Goal: Task Accomplishment & Management: Manage account settings

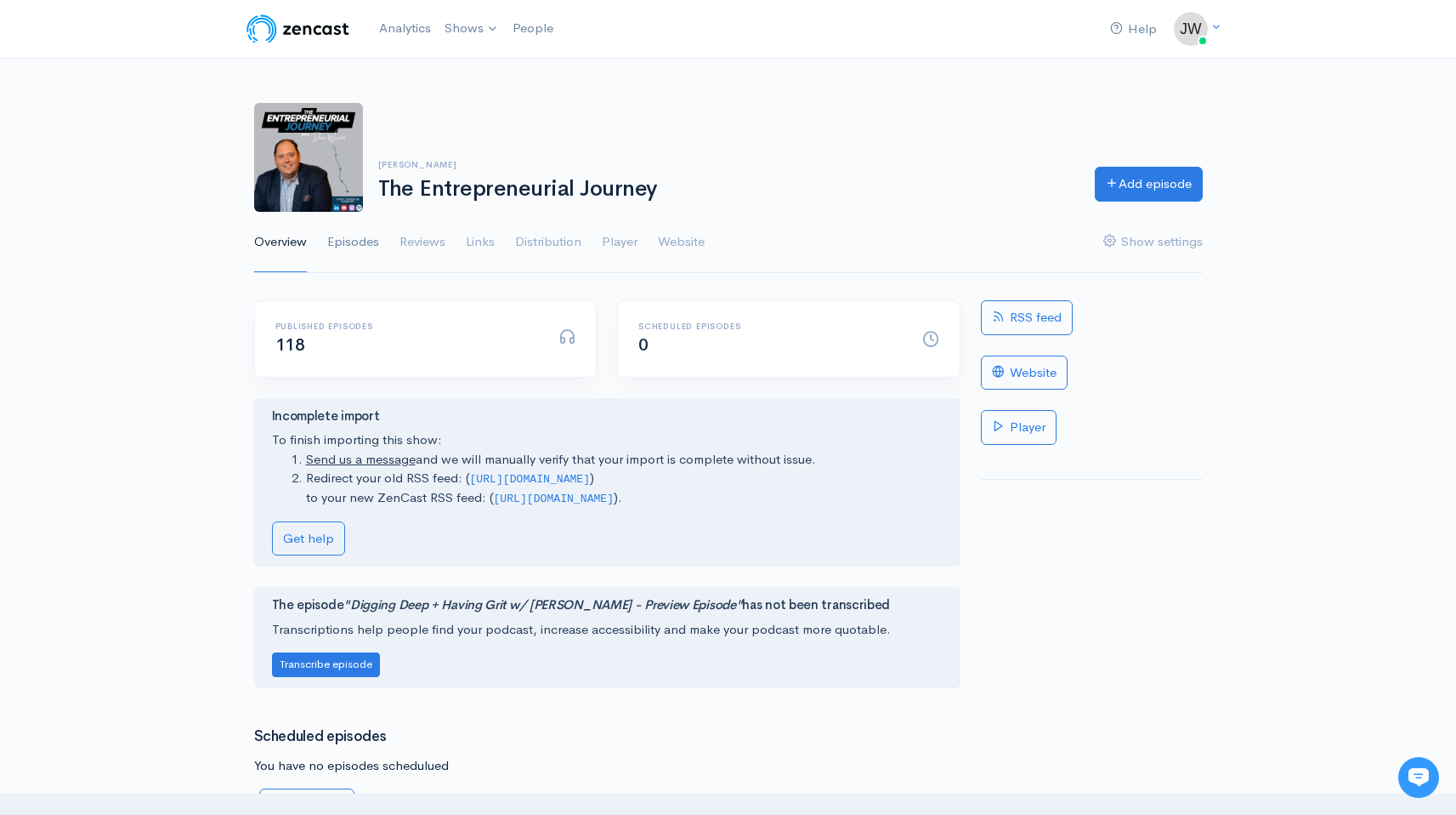
click at [365, 242] on link "Episodes" at bounding box center [352, 242] width 51 height 61
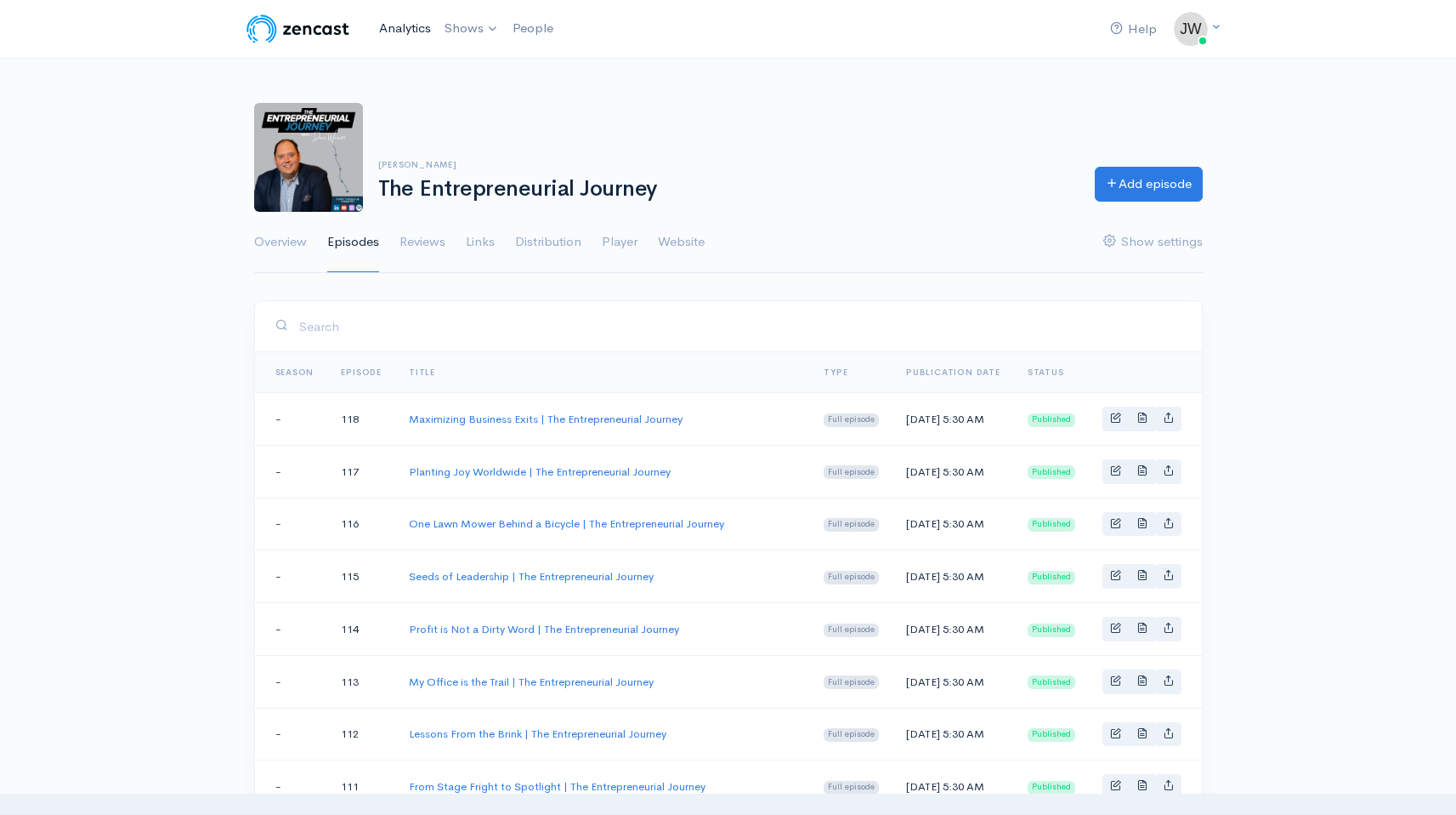
click at [397, 23] on link "Analytics" at bounding box center [405, 28] width 65 height 36
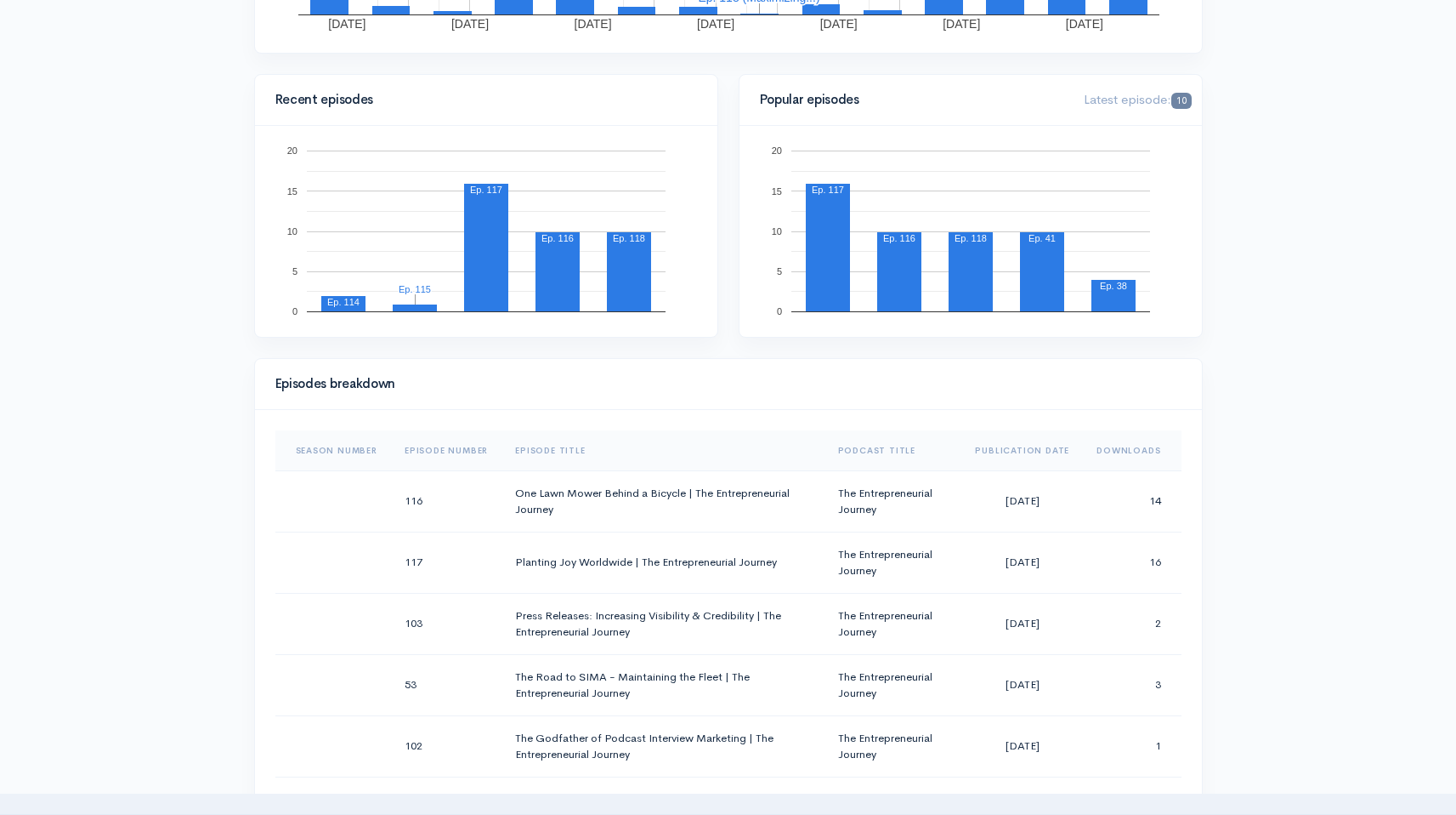
scroll to position [659, 0]
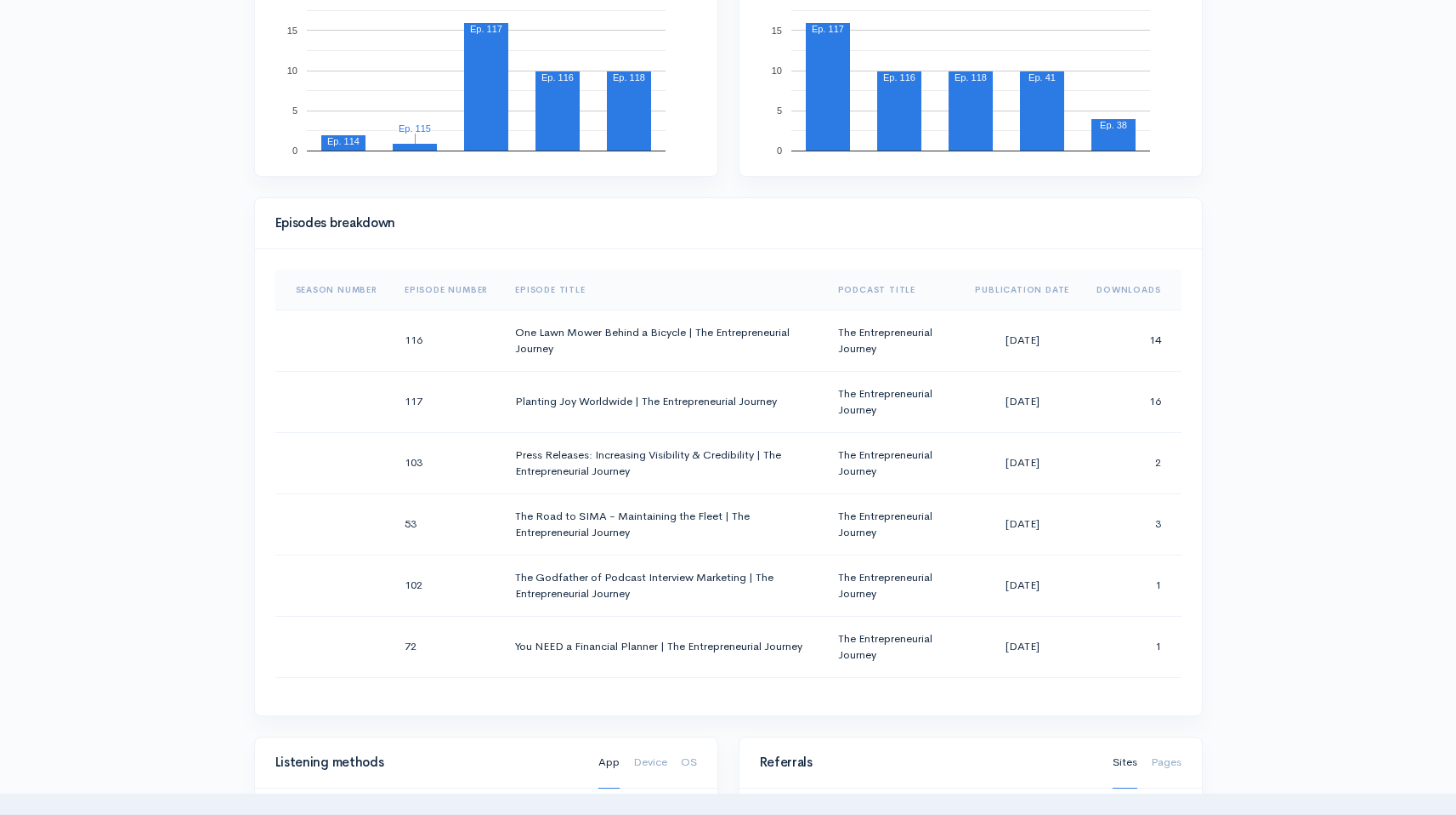
click at [1115, 285] on th "Downloads" at bounding box center [1132, 289] width 98 height 41
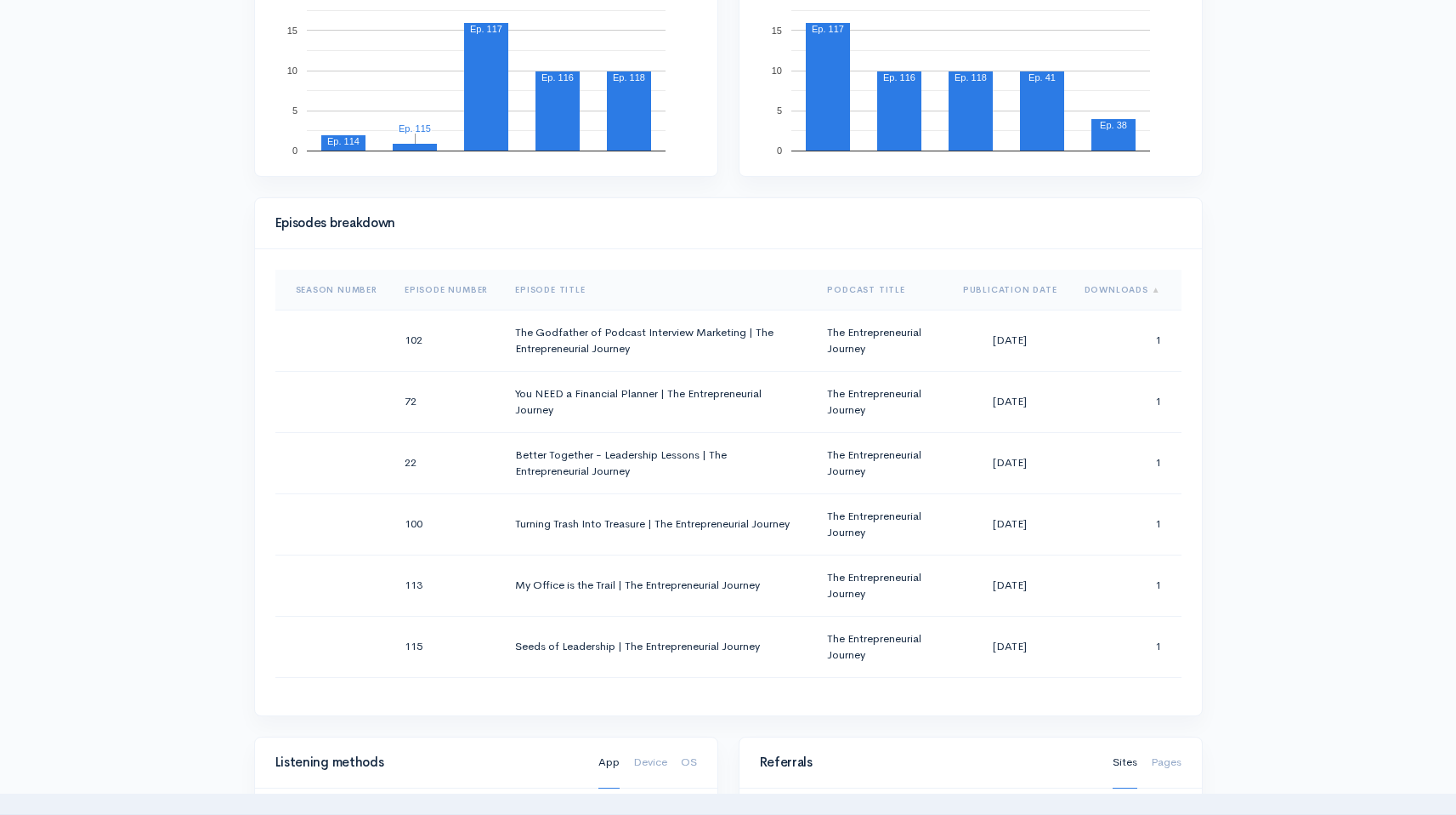
click at [1115, 285] on th "Downloads" at bounding box center [1126, 289] width 110 height 41
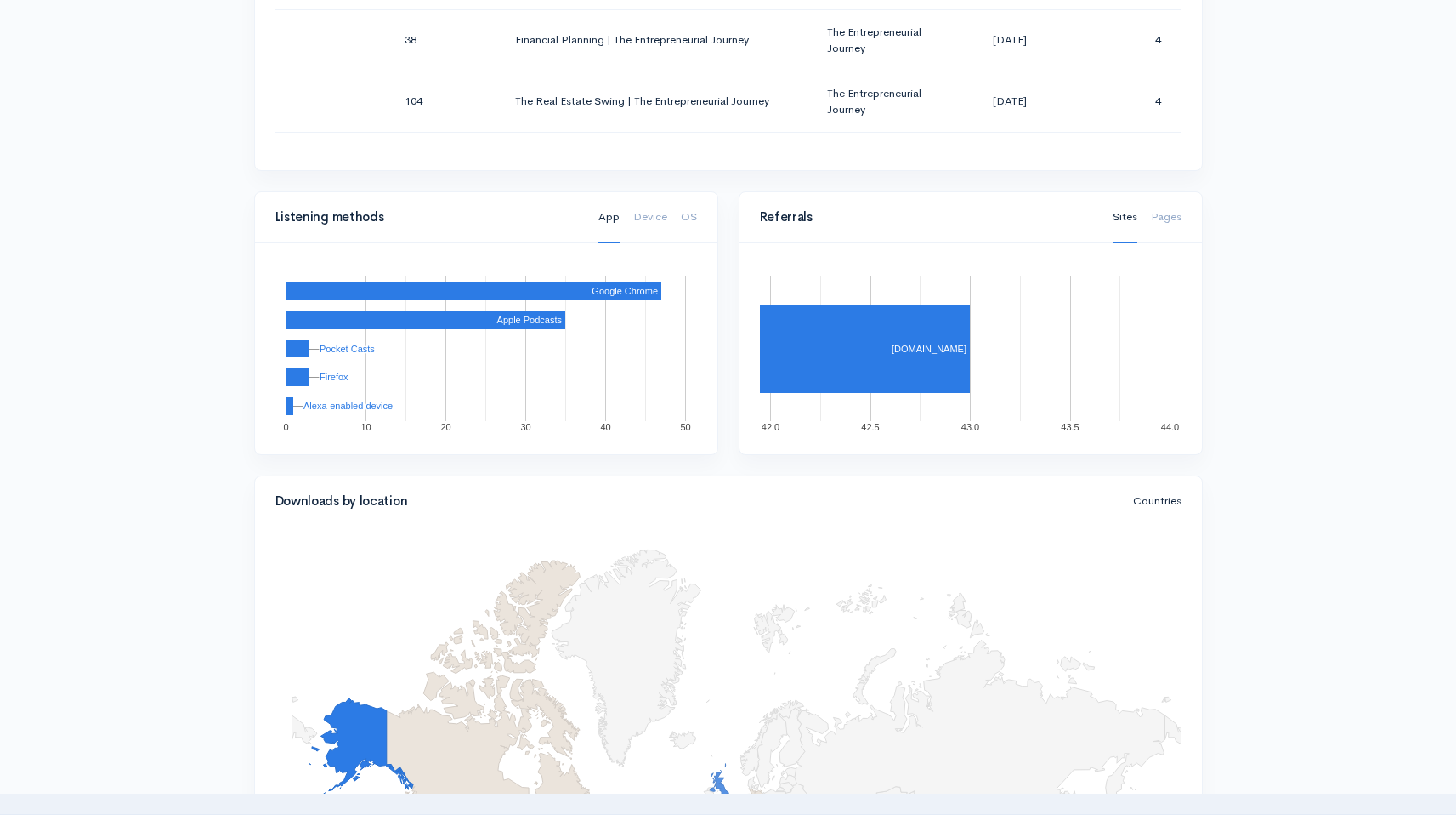
scroll to position [1288, 0]
